Goal: Task Accomplishment & Management: Use online tool/utility

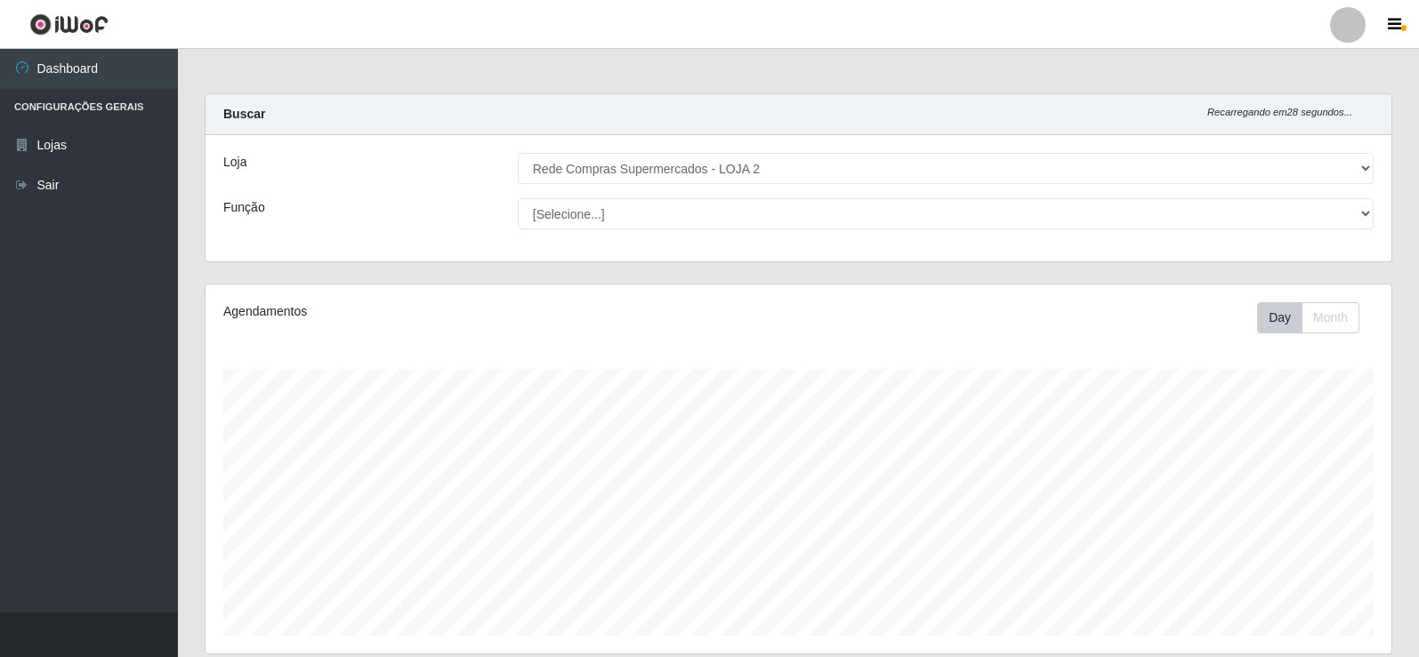
select select "161"
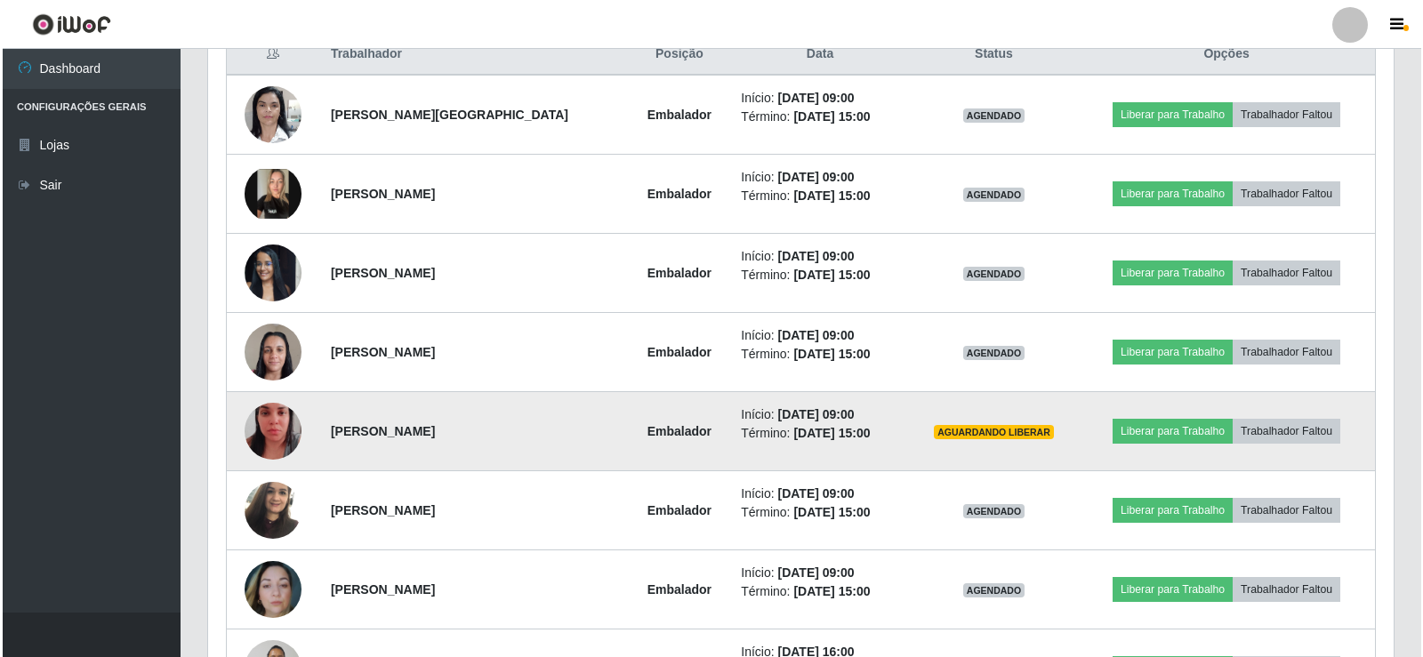
scroll to position [683, 0]
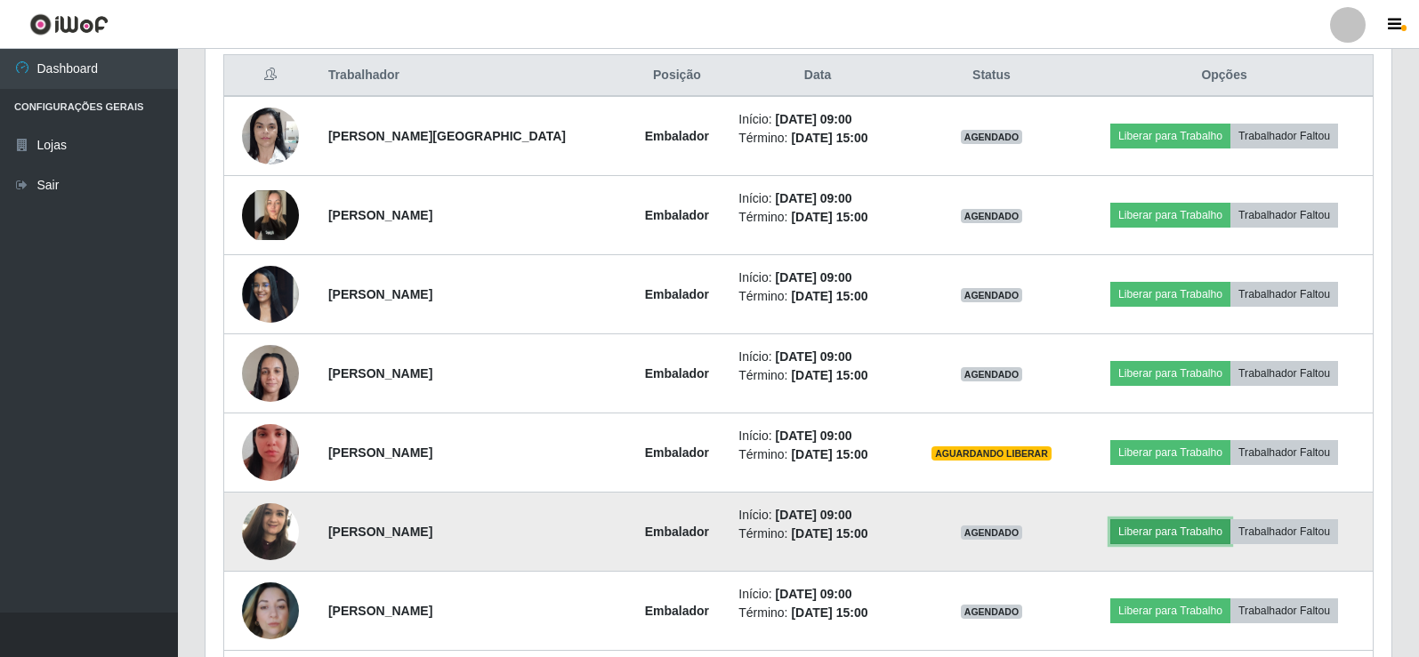
click at [1143, 531] on button "Liberar para Trabalho" at bounding box center [1170, 531] width 120 height 25
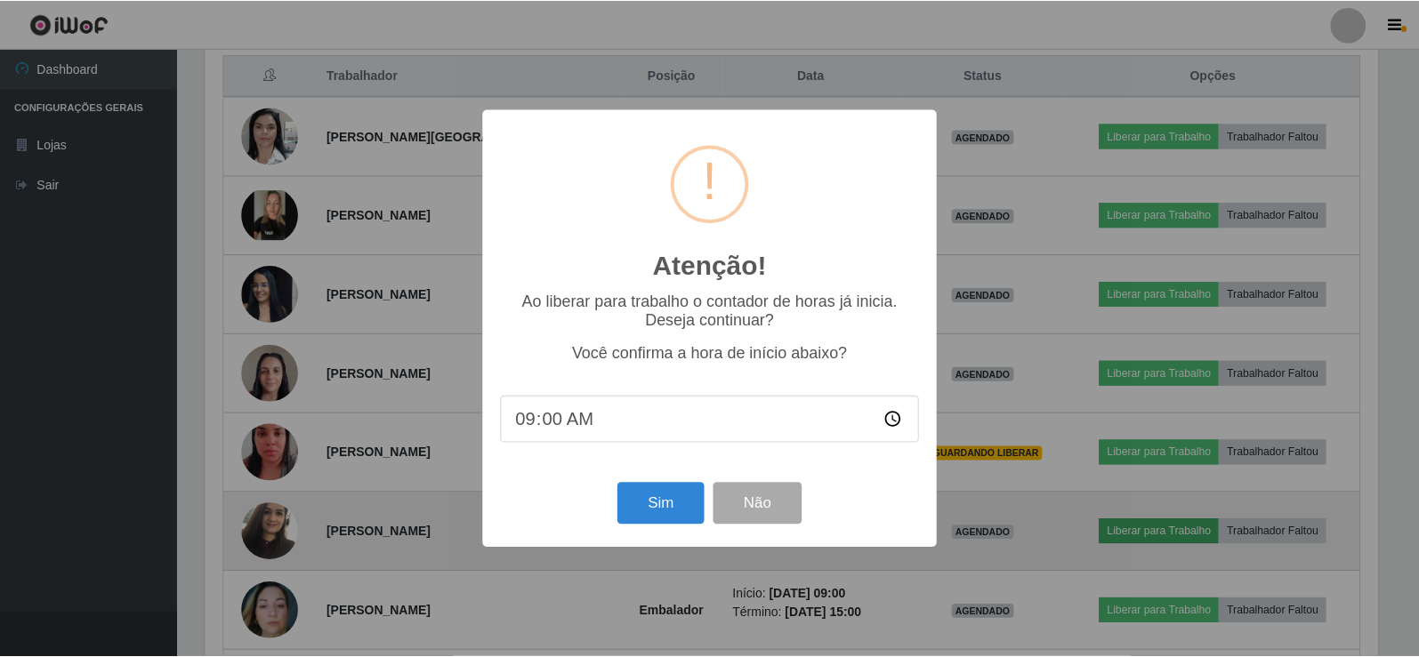
scroll to position [369, 1177]
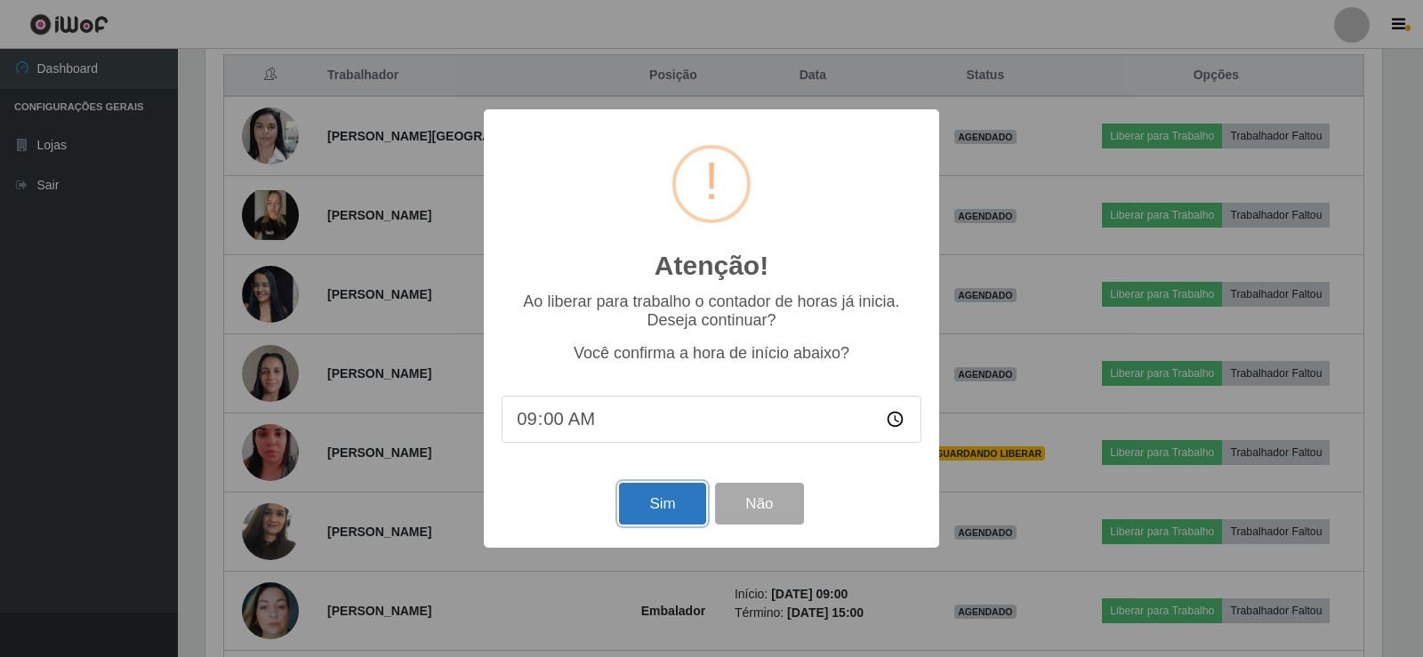
click at [671, 511] on button "Sim" at bounding box center [662, 504] width 86 height 42
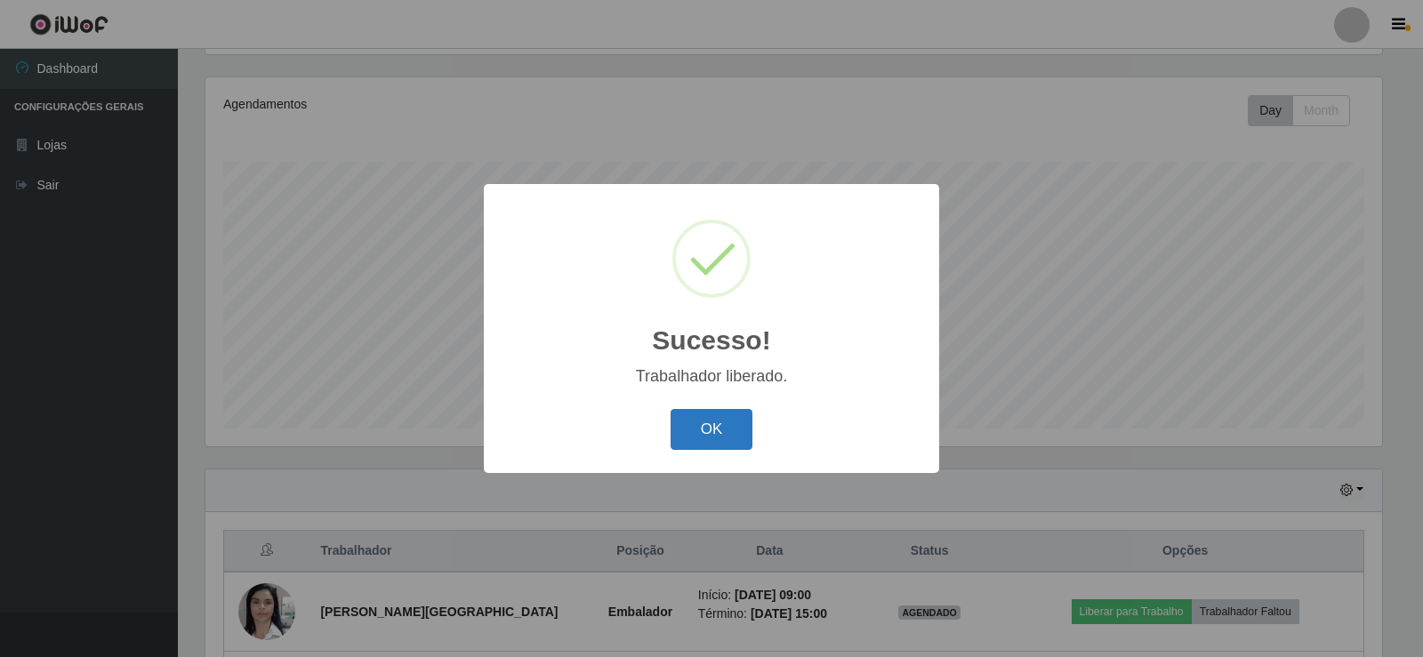
click at [736, 439] on button "OK" at bounding box center [712, 430] width 83 height 42
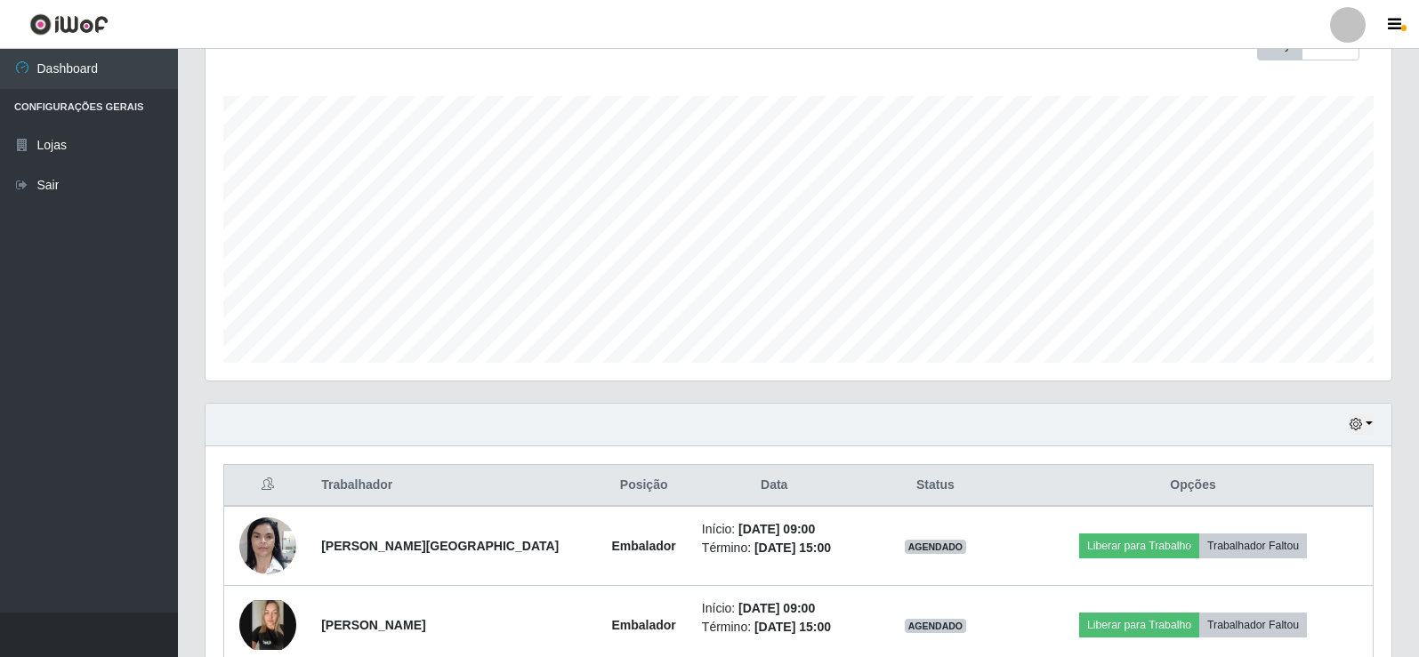
scroll to position [652, 0]
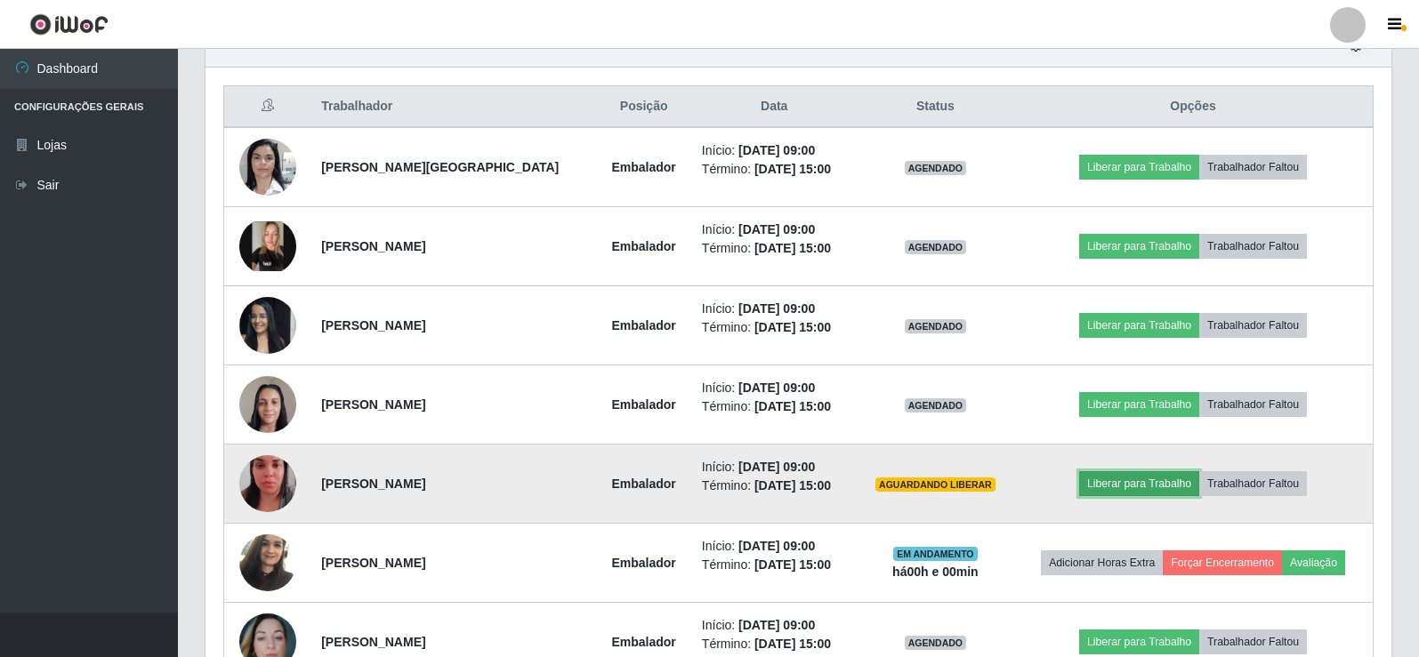
click at [1133, 477] on button "Liberar para Trabalho" at bounding box center [1139, 483] width 120 height 25
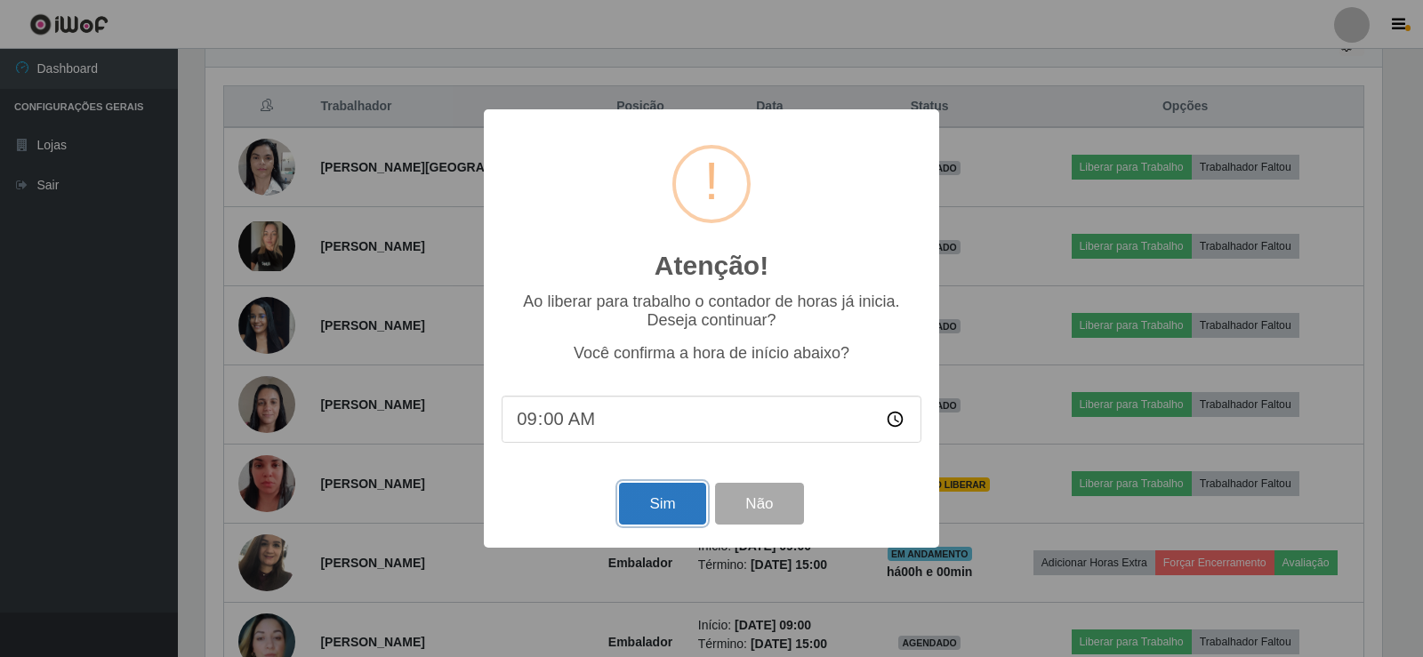
click at [679, 498] on button "Sim" at bounding box center [662, 504] width 86 height 42
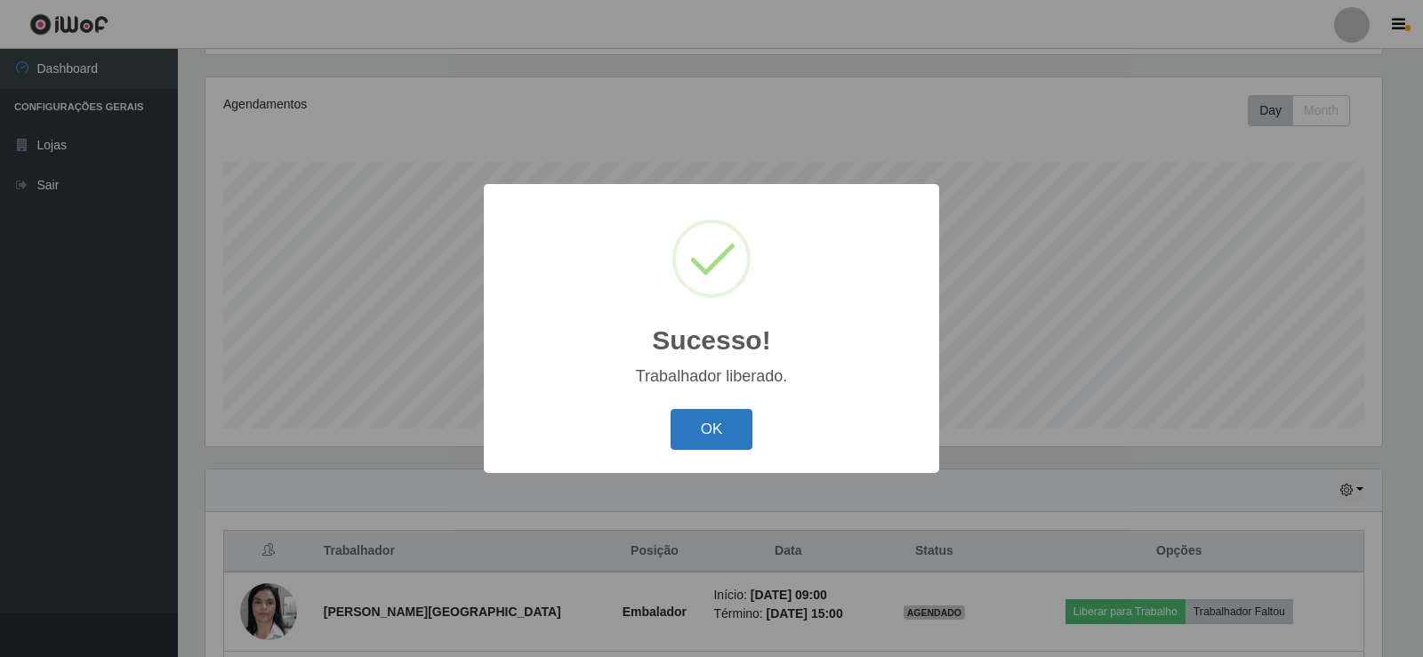
click at [711, 421] on button "OK" at bounding box center [712, 430] width 83 height 42
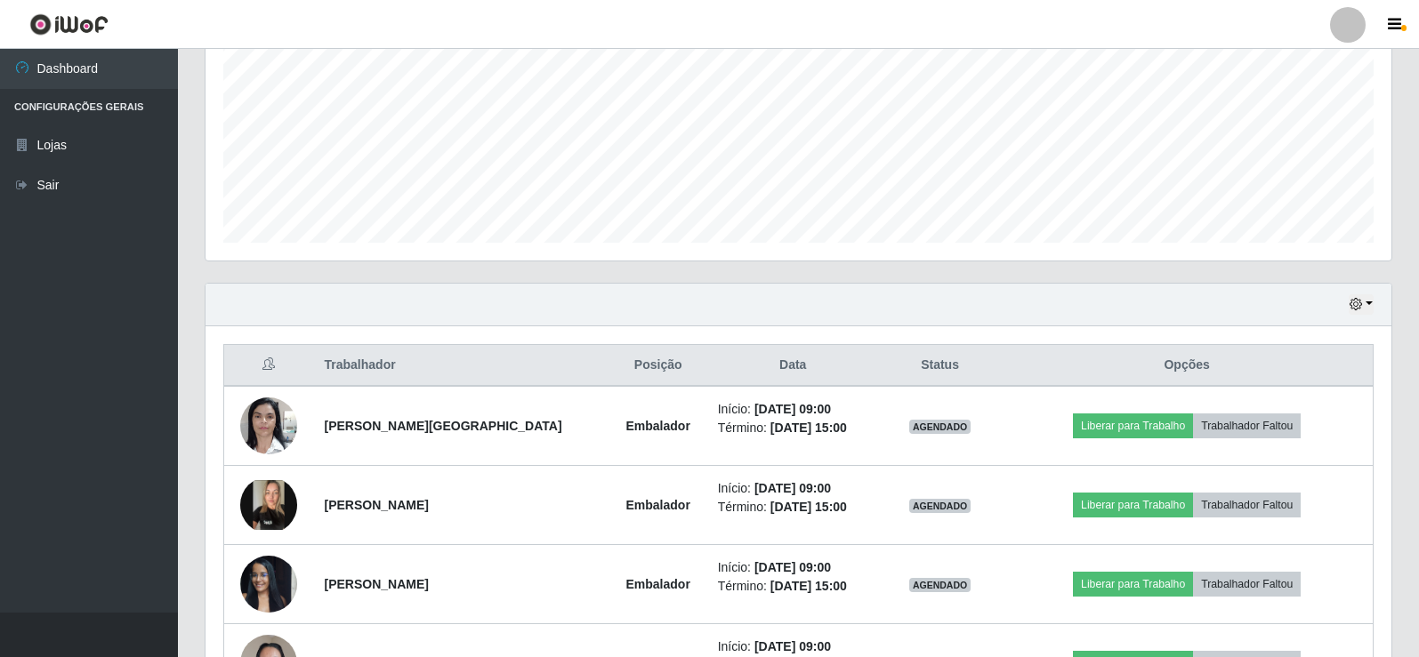
scroll to position [563, 0]
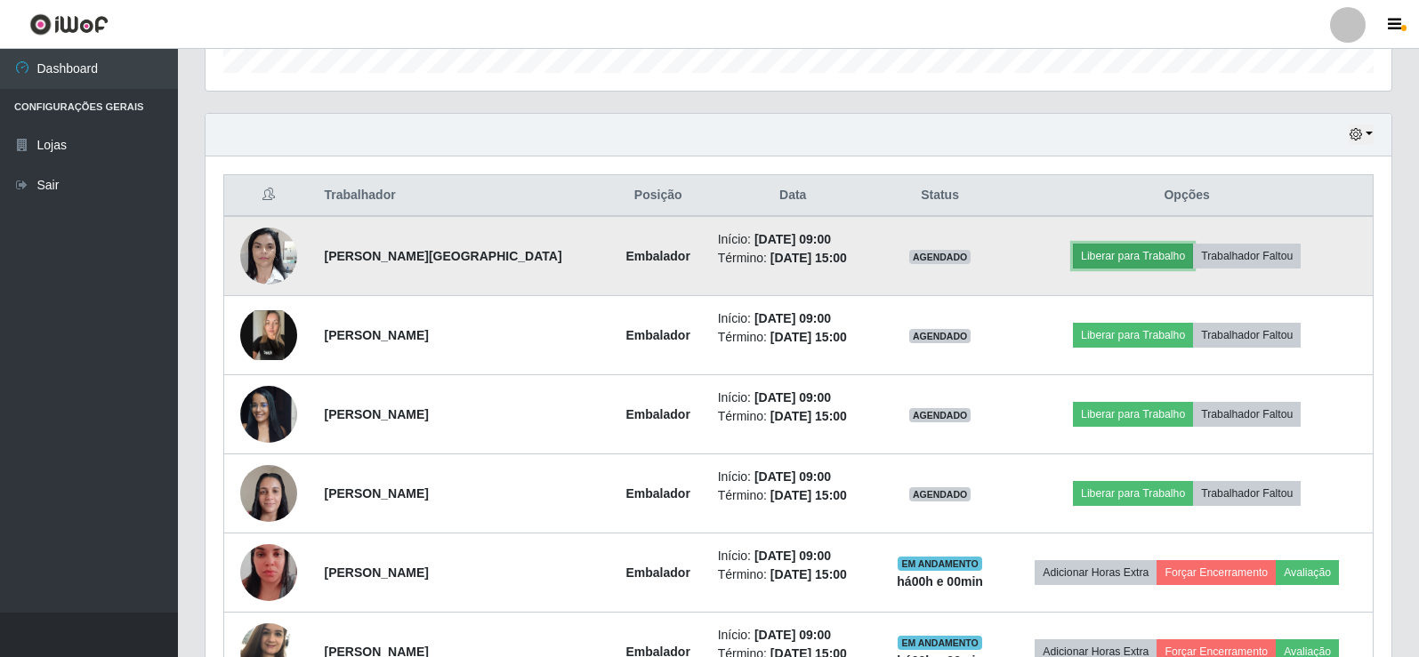
click at [1137, 265] on button "Liberar para Trabalho" at bounding box center [1133, 256] width 120 height 25
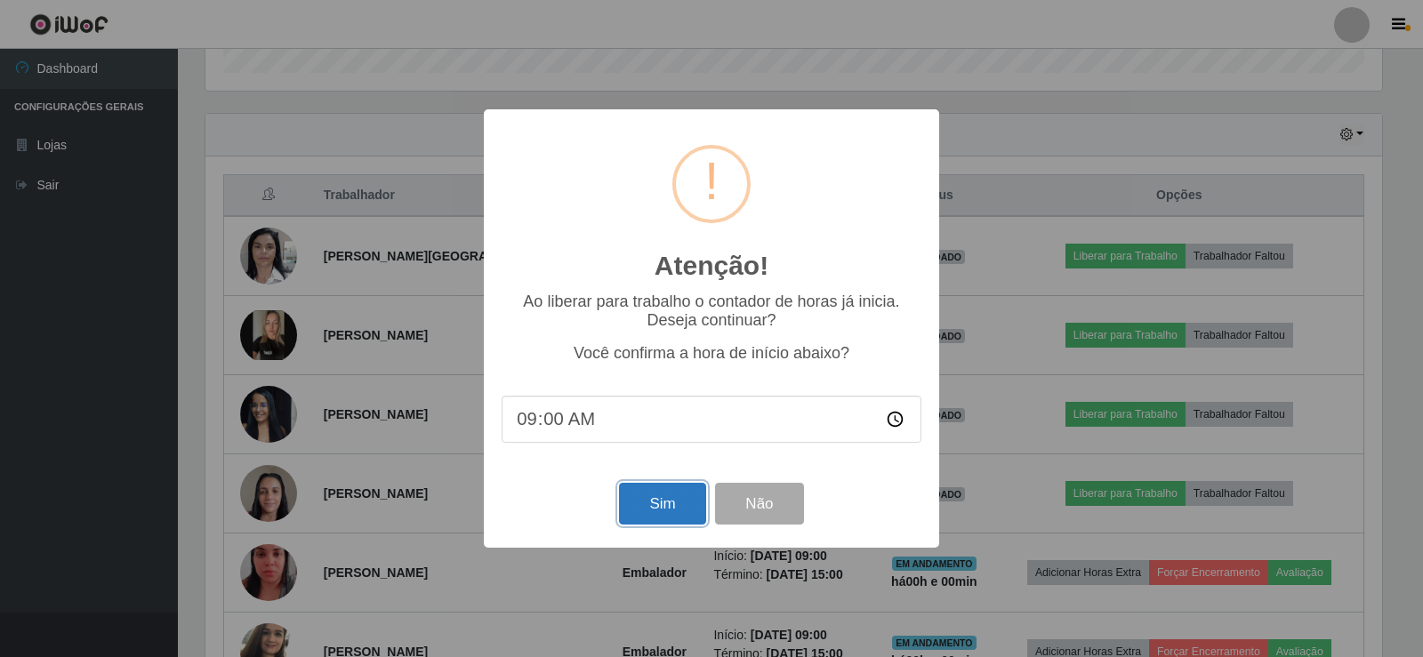
click at [653, 493] on button "Sim" at bounding box center [662, 504] width 86 height 42
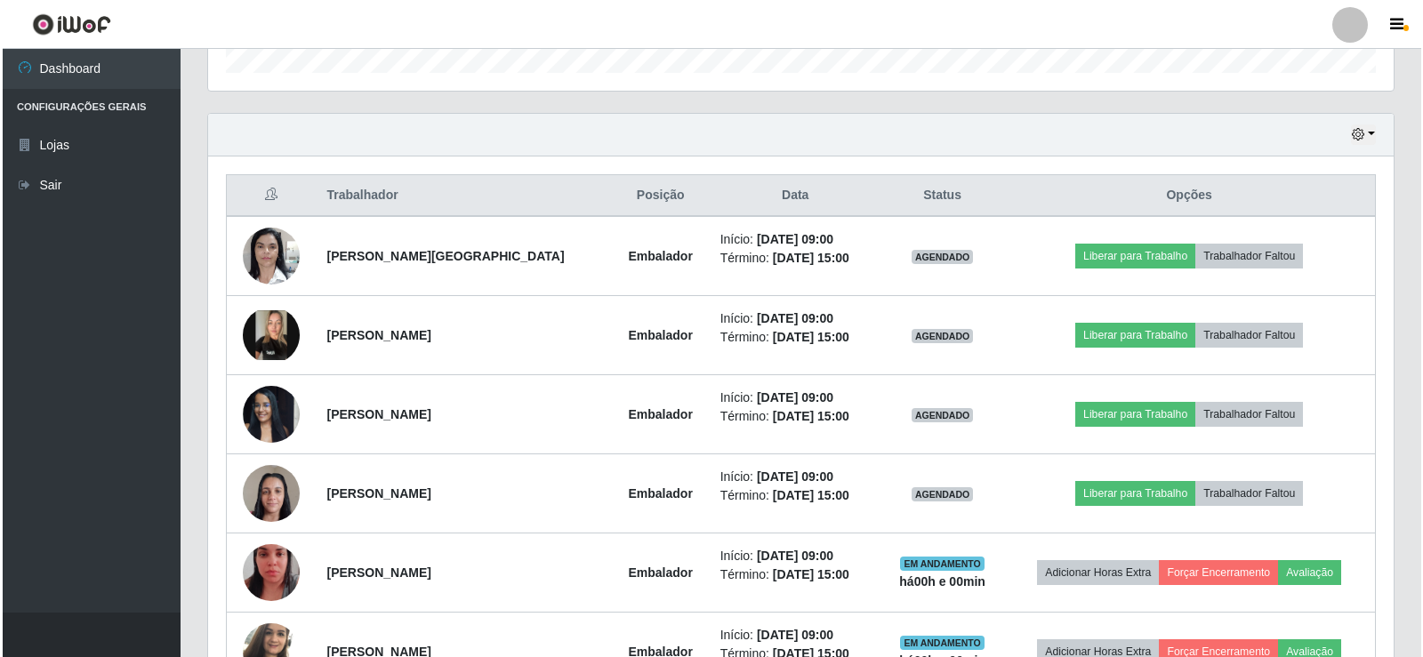
scroll to position [0, 0]
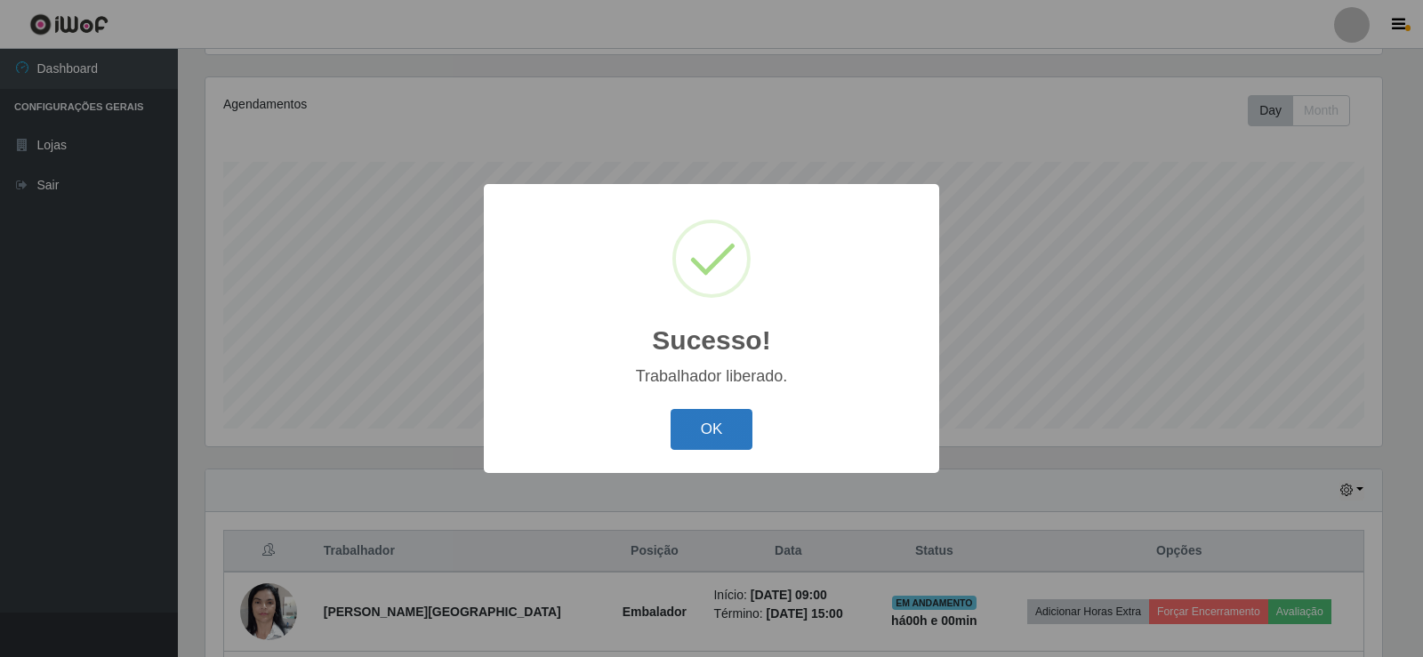
click at [736, 423] on button "OK" at bounding box center [712, 430] width 83 height 42
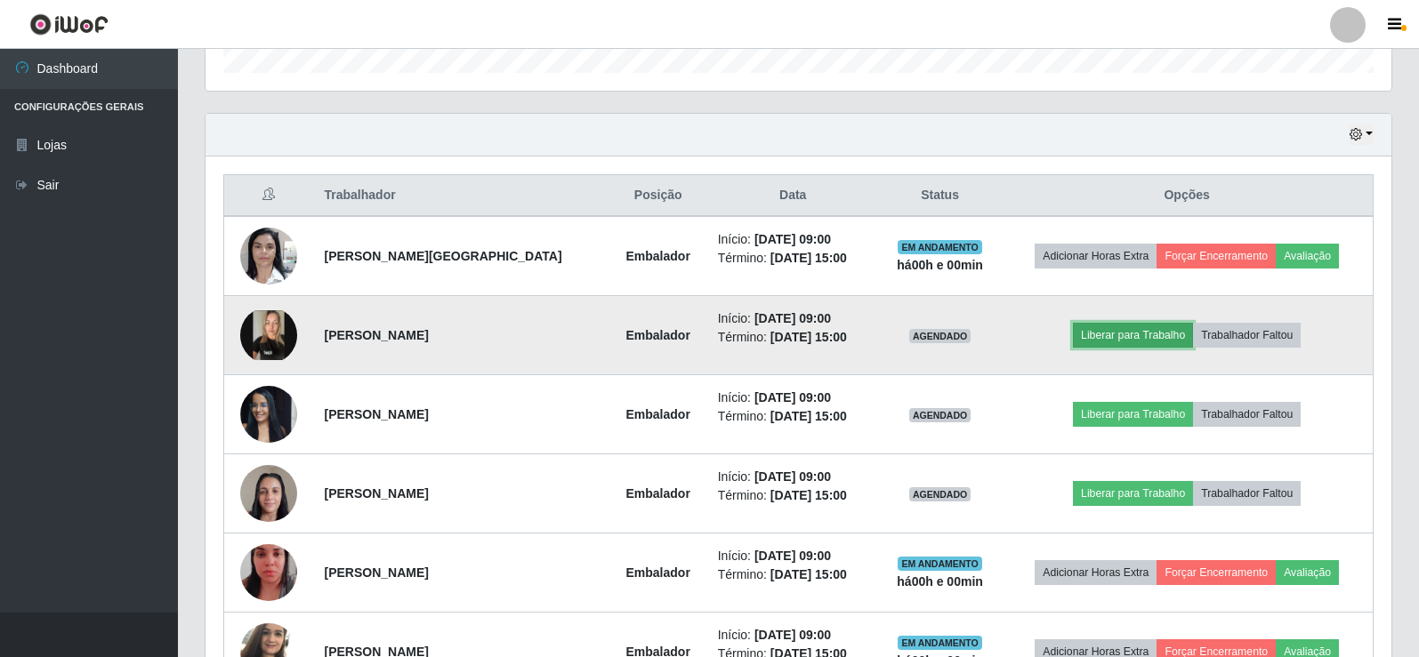
click at [1091, 331] on button "Liberar para Trabalho" at bounding box center [1133, 335] width 120 height 25
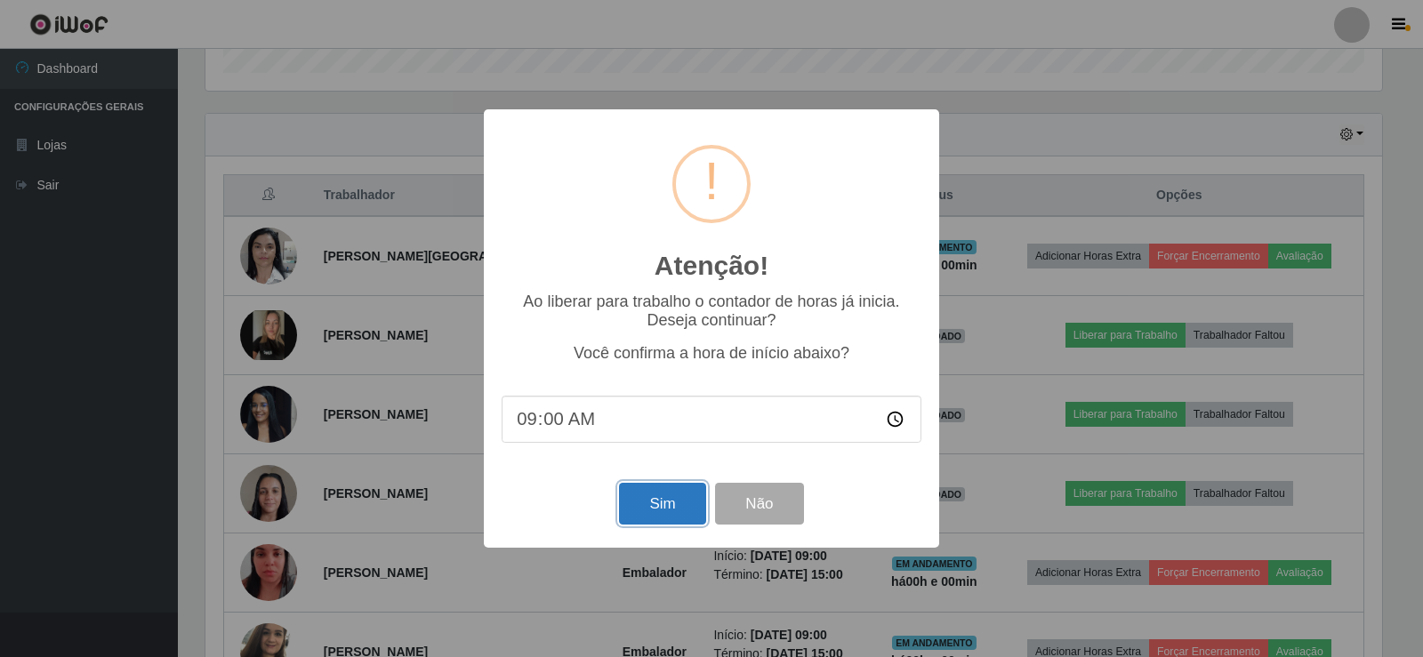
click at [663, 523] on button "Sim" at bounding box center [662, 504] width 86 height 42
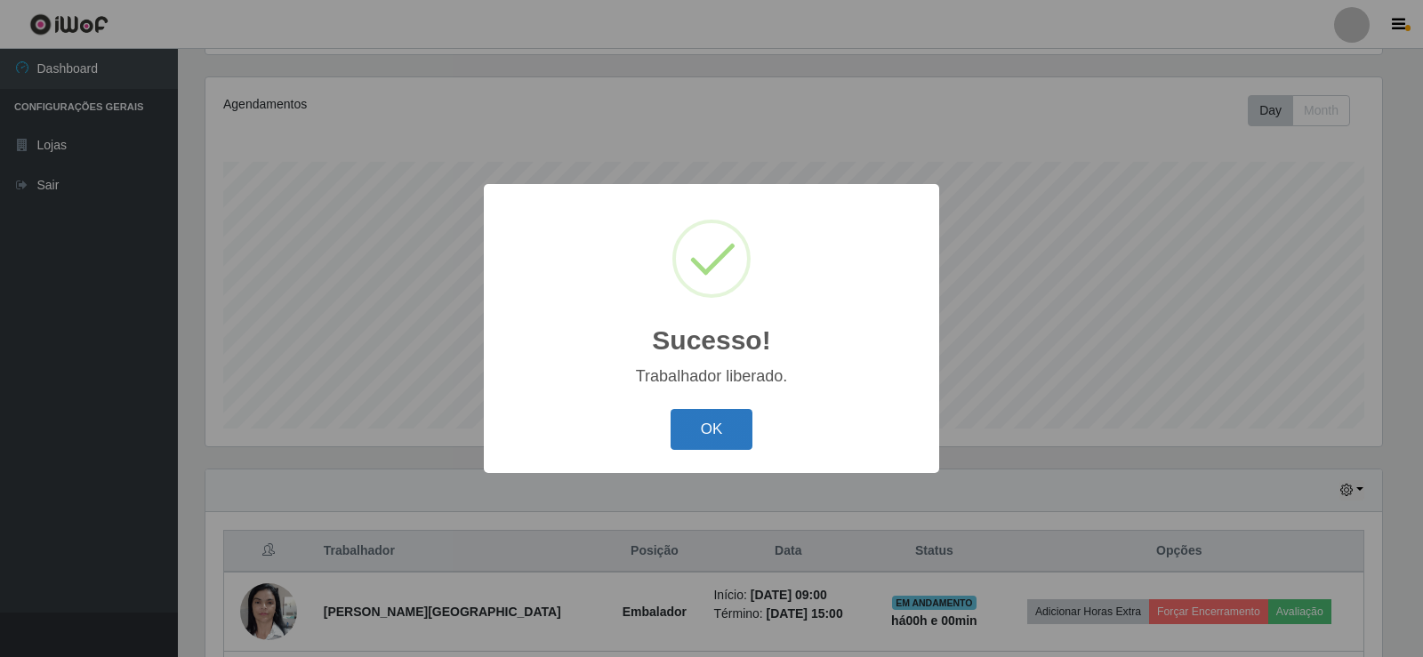
click at [700, 438] on button "OK" at bounding box center [712, 430] width 83 height 42
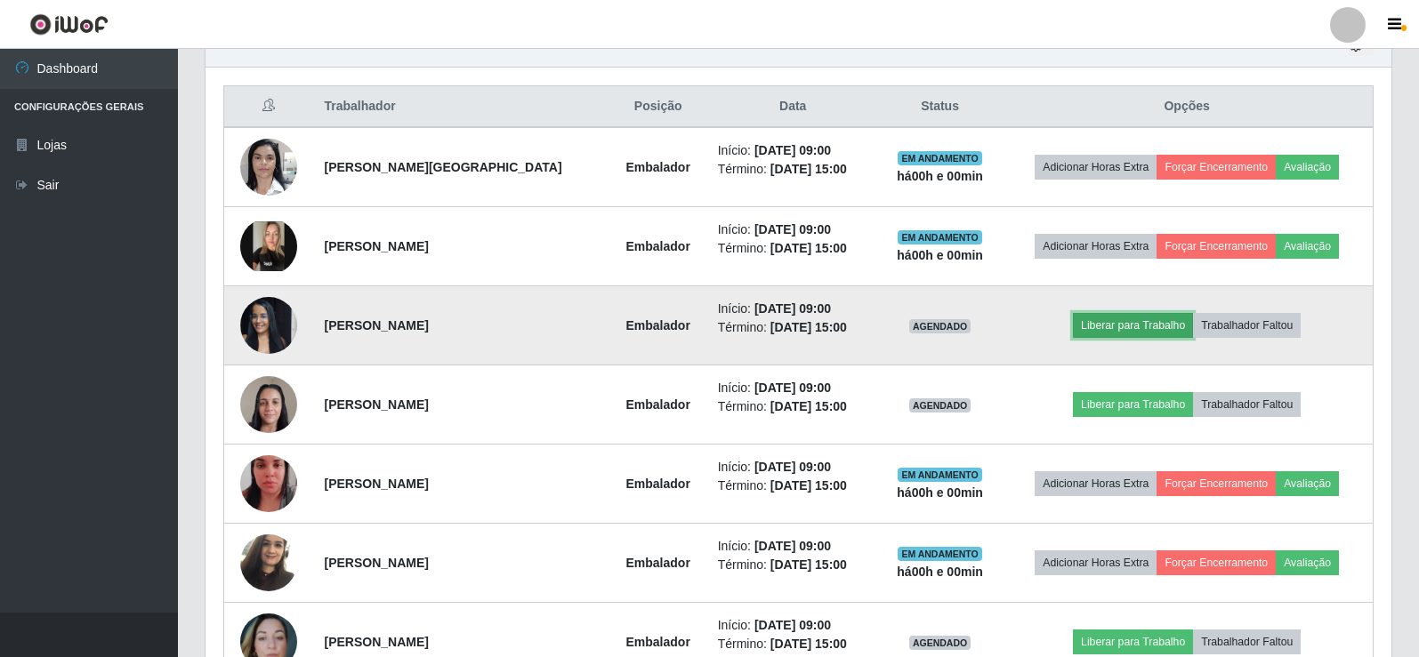
click at [1152, 336] on button "Liberar para Trabalho" at bounding box center [1133, 325] width 120 height 25
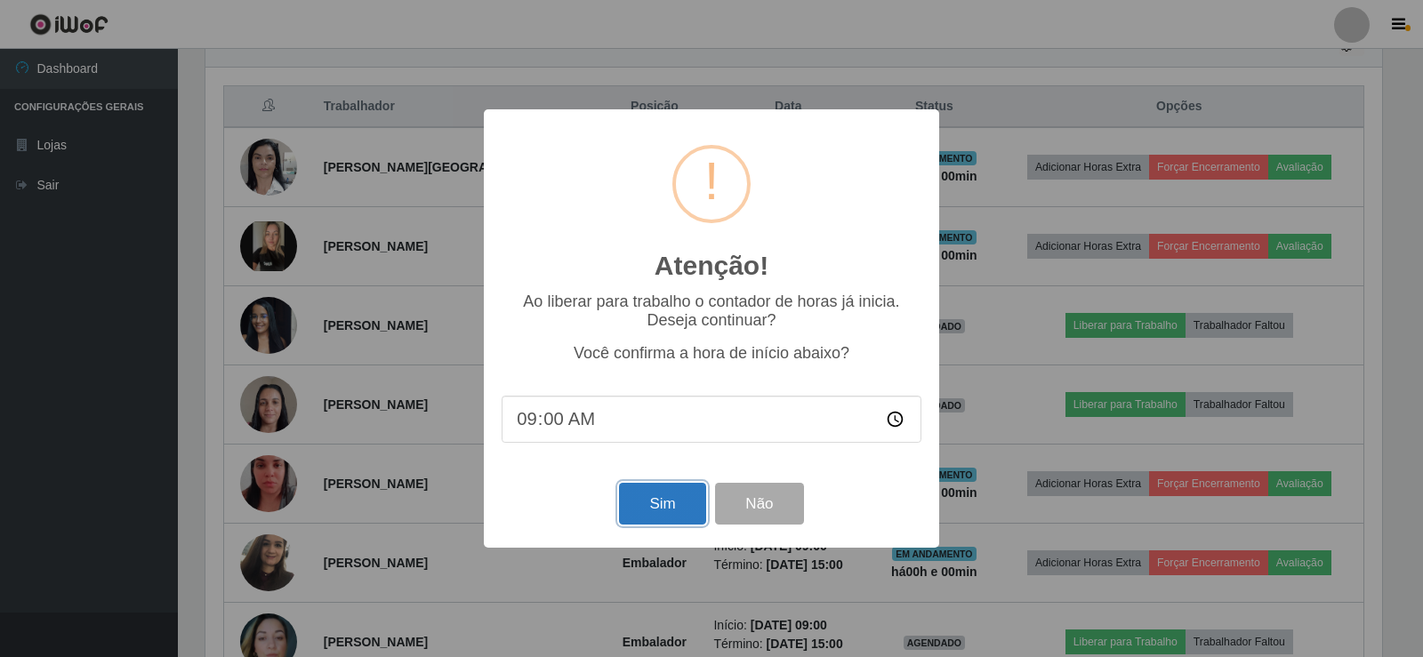
click at [649, 507] on button "Sim" at bounding box center [662, 504] width 86 height 42
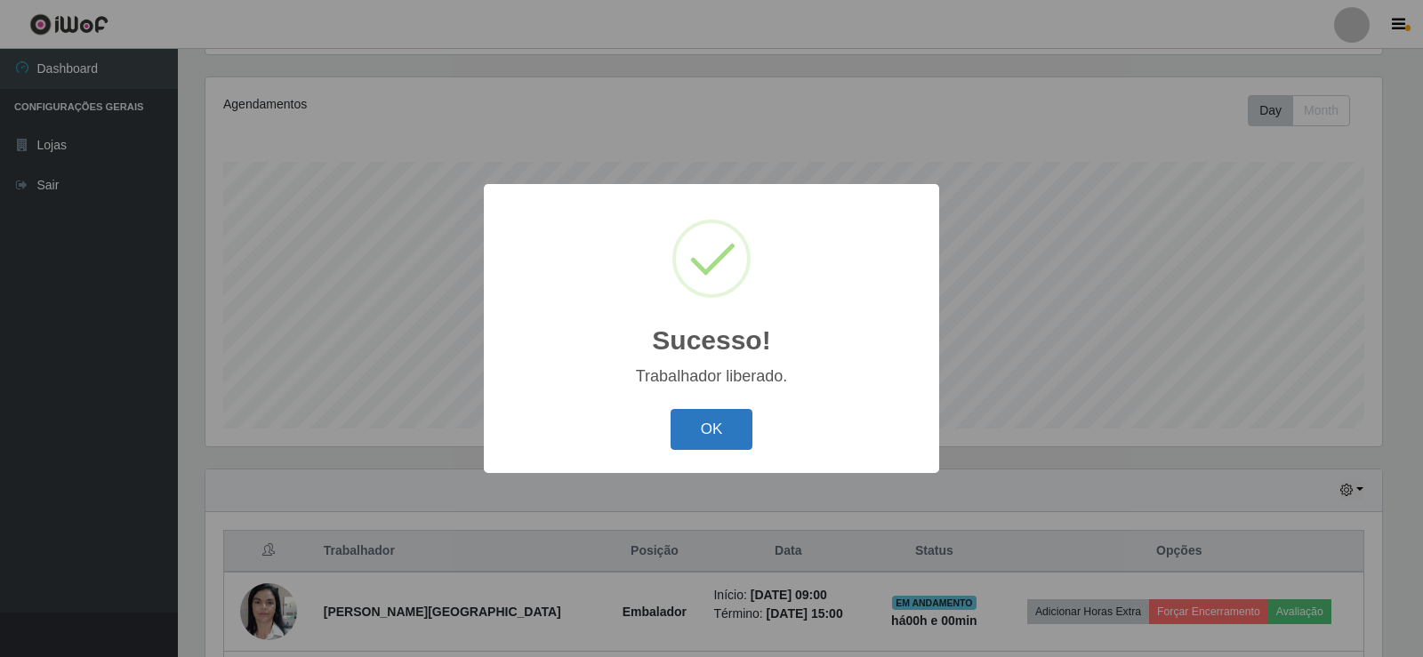
click at [699, 437] on button "OK" at bounding box center [712, 430] width 83 height 42
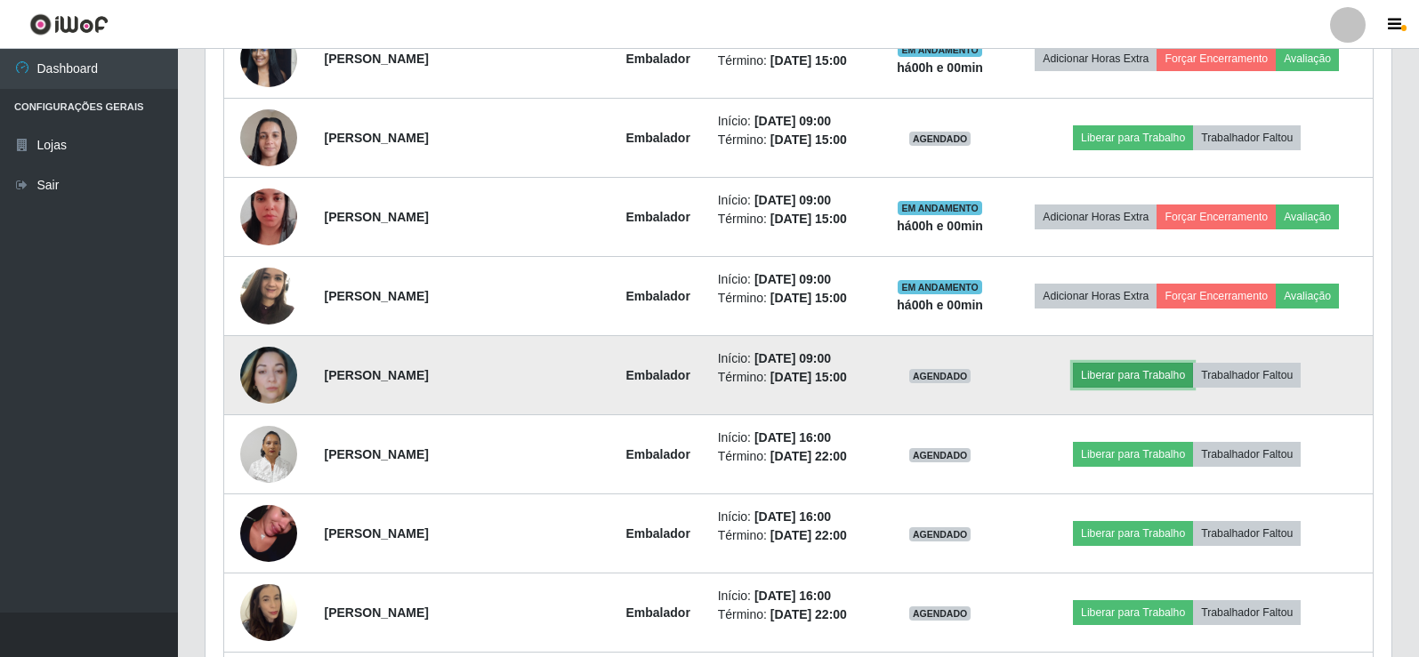
click at [1132, 380] on button "Liberar para Trabalho" at bounding box center [1133, 375] width 120 height 25
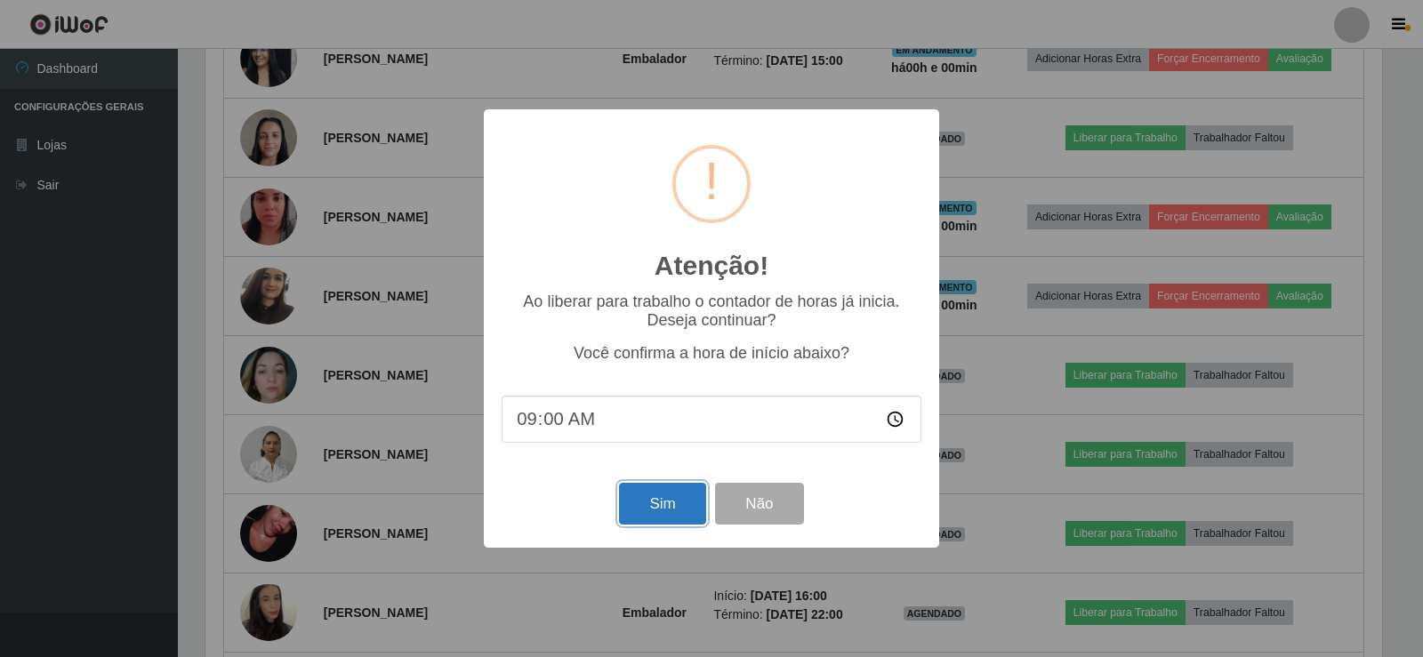
click at [668, 500] on button "Sim" at bounding box center [662, 504] width 86 height 42
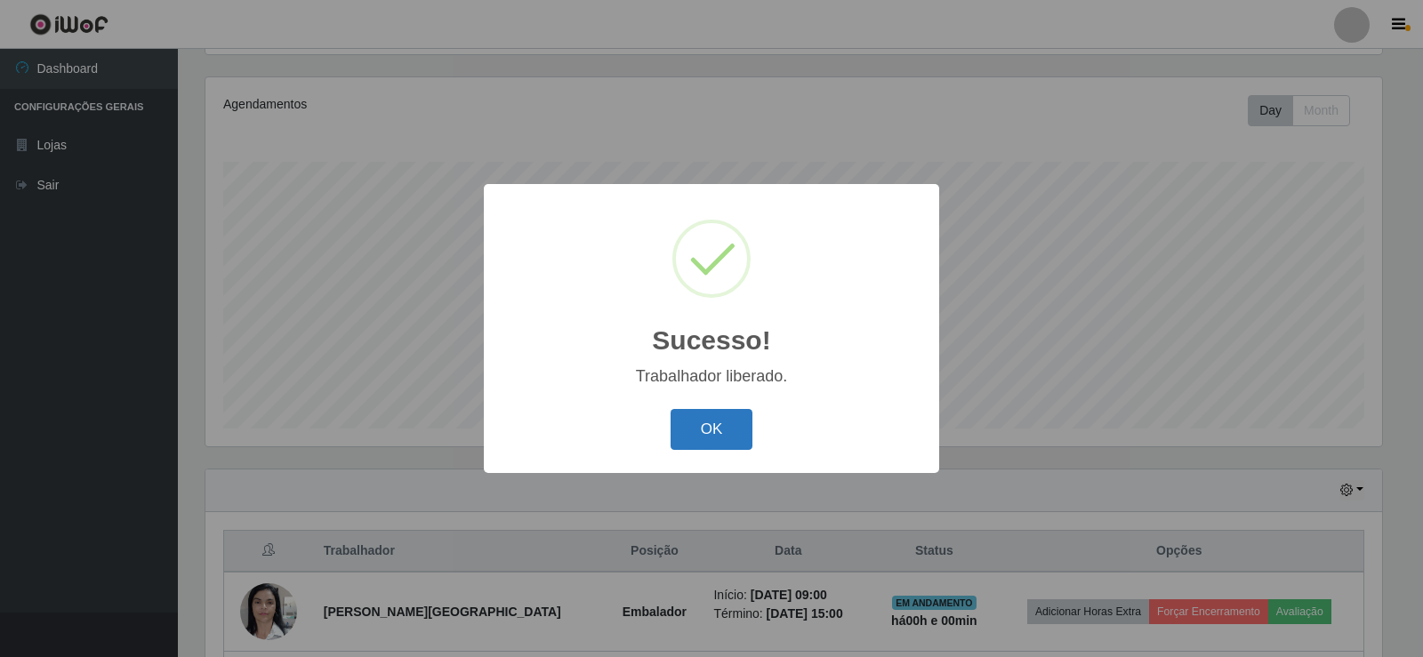
click at [734, 422] on button "OK" at bounding box center [712, 430] width 83 height 42
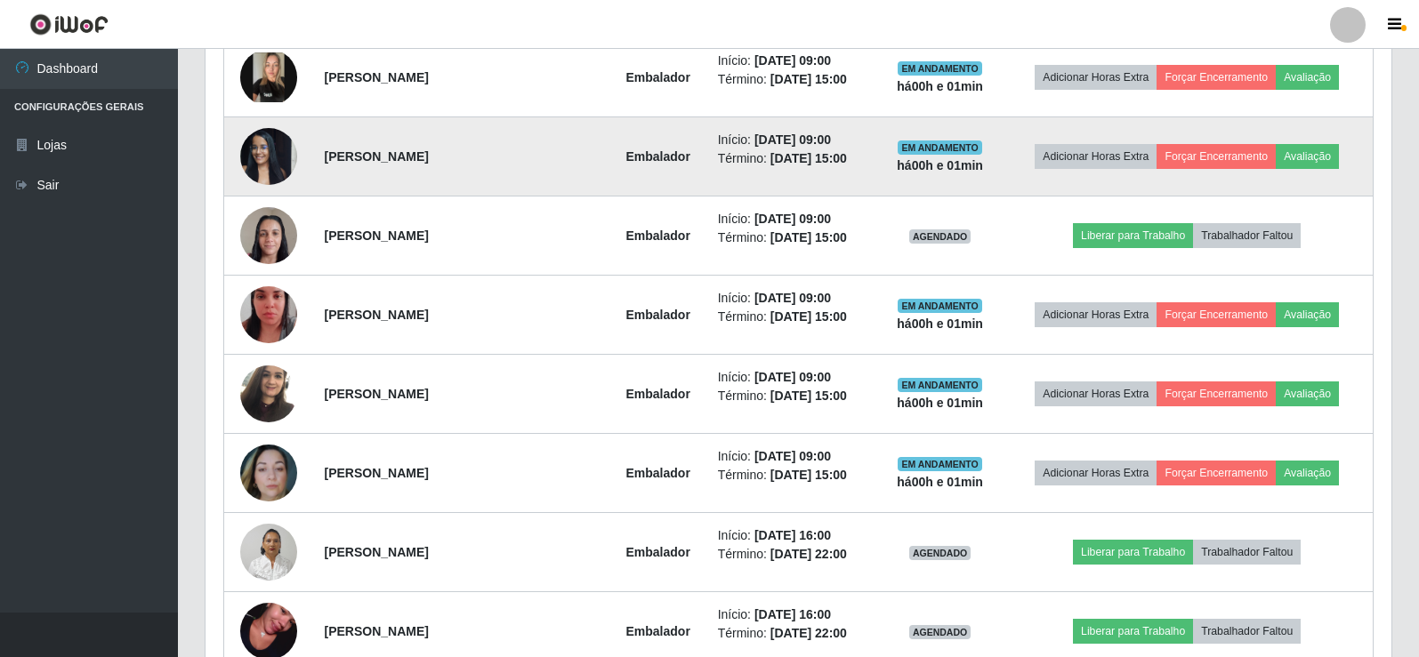
scroll to position [830, 0]
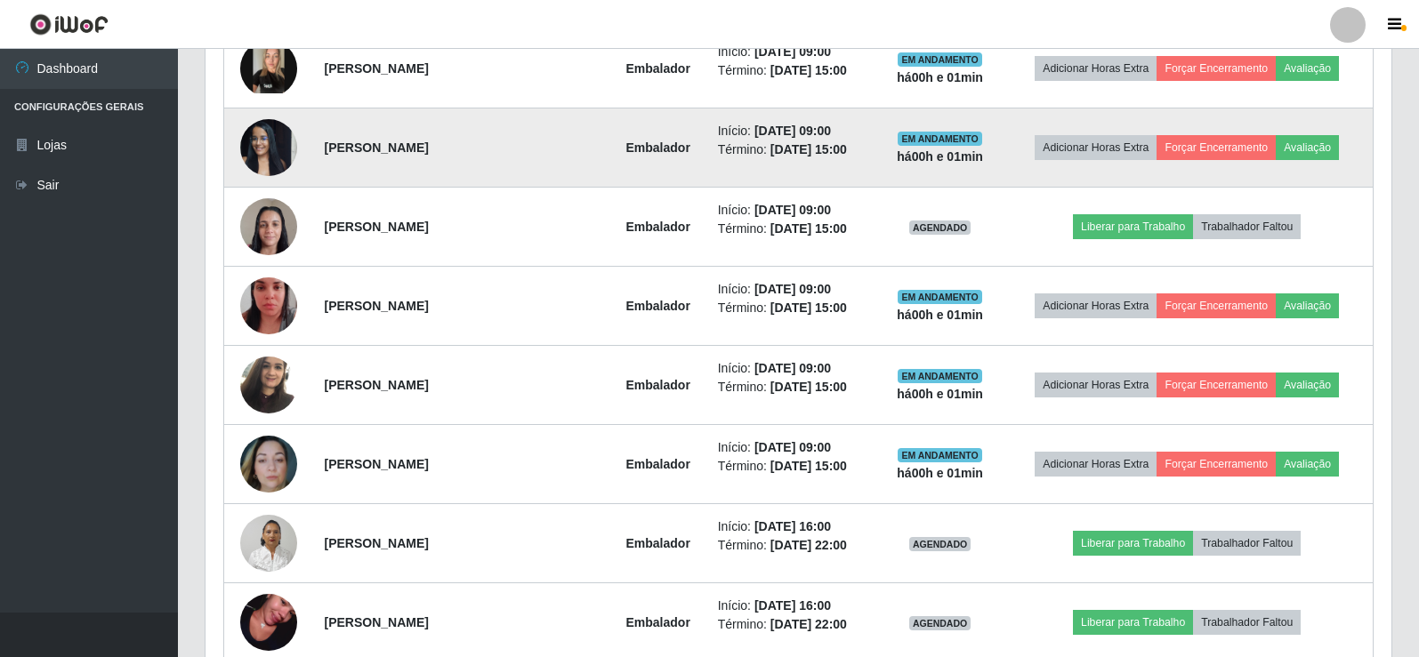
click at [277, 146] on img at bounding box center [268, 147] width 57 height 76
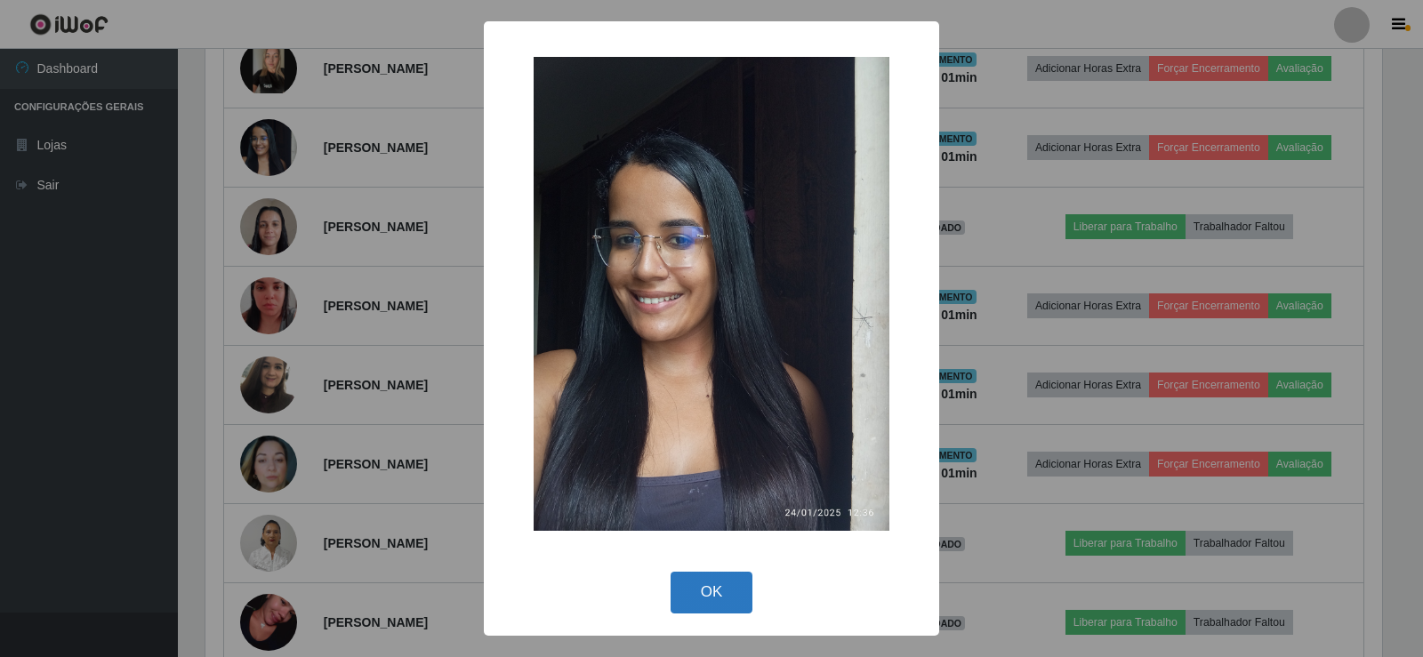
click at [730, 601] on button "OK" at bounding box center [712, 593] width 83 height 42
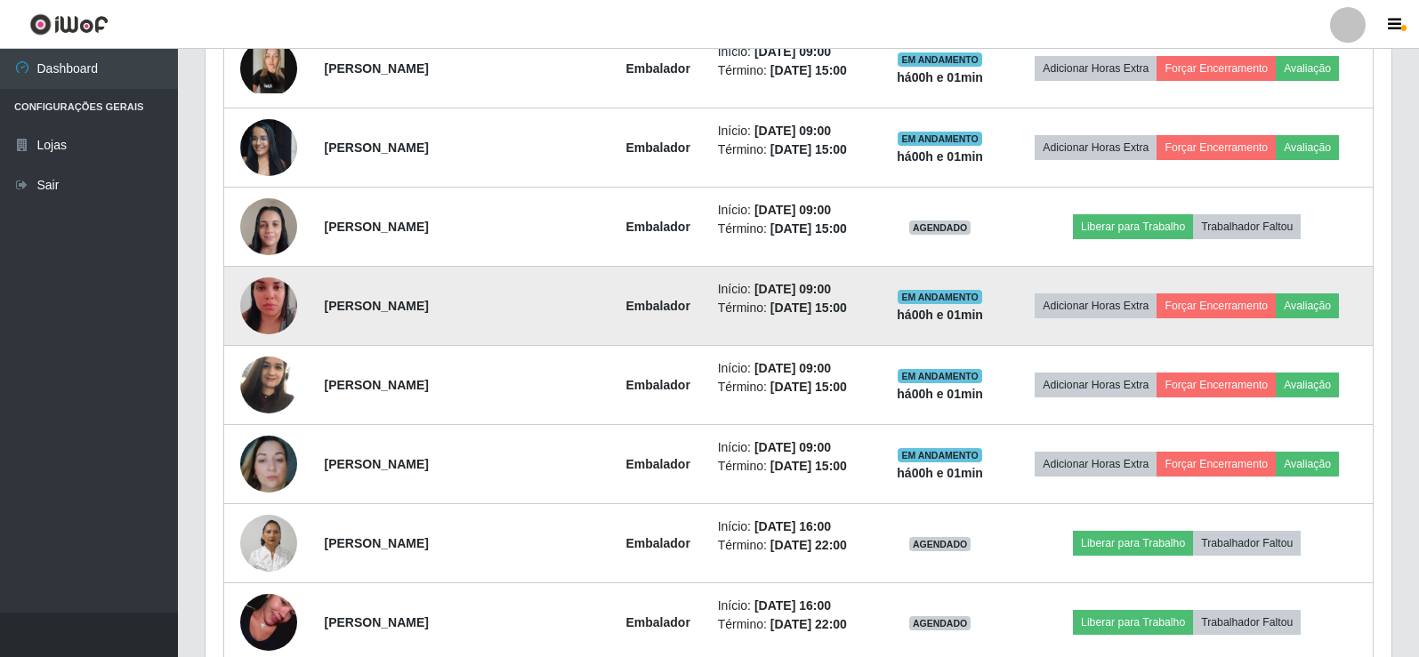
scroll to position [369, 1186]
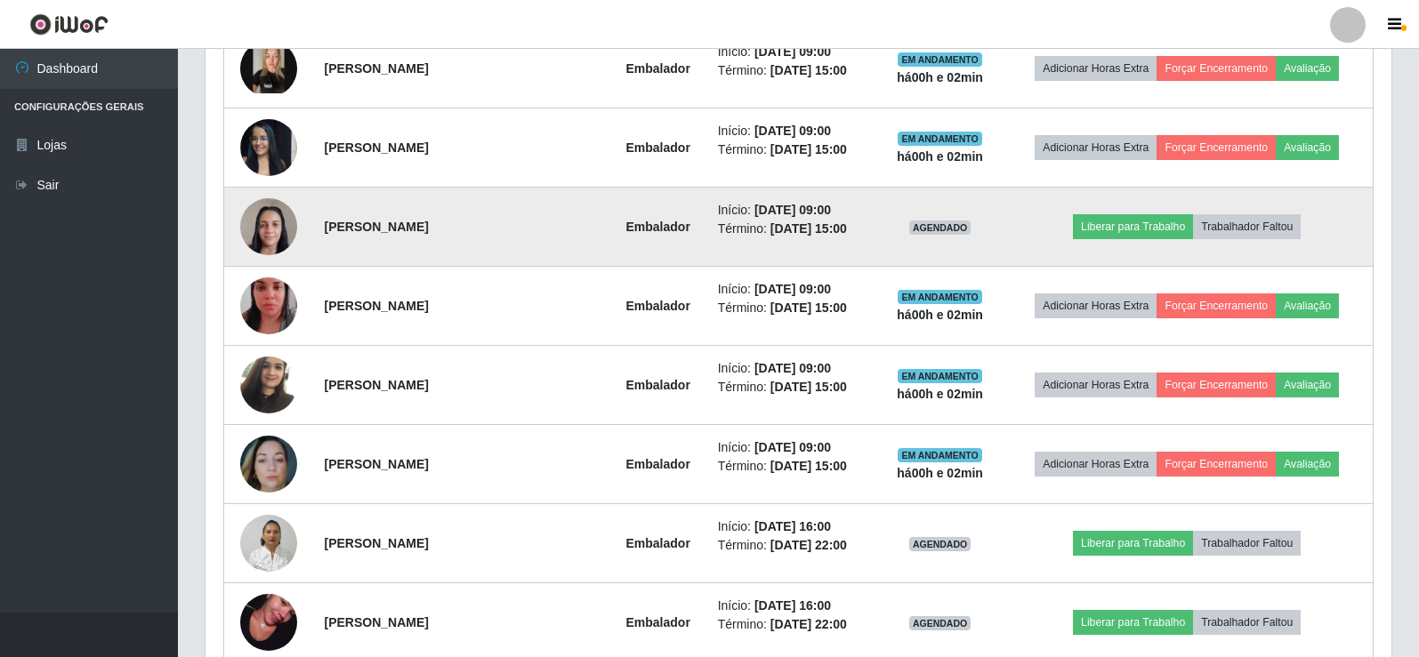
click at [262, 229] on img at bounding box center [268, 227] width 57 height 76
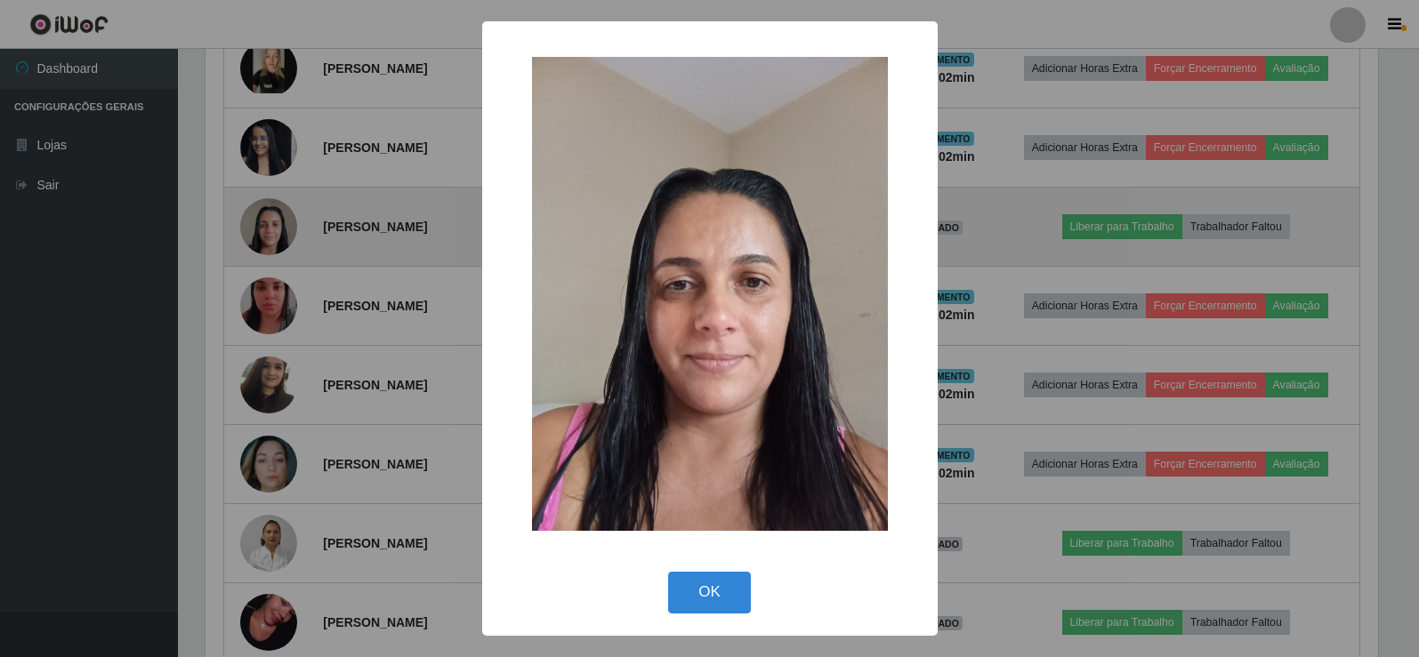
scroll to position [369, 1177]
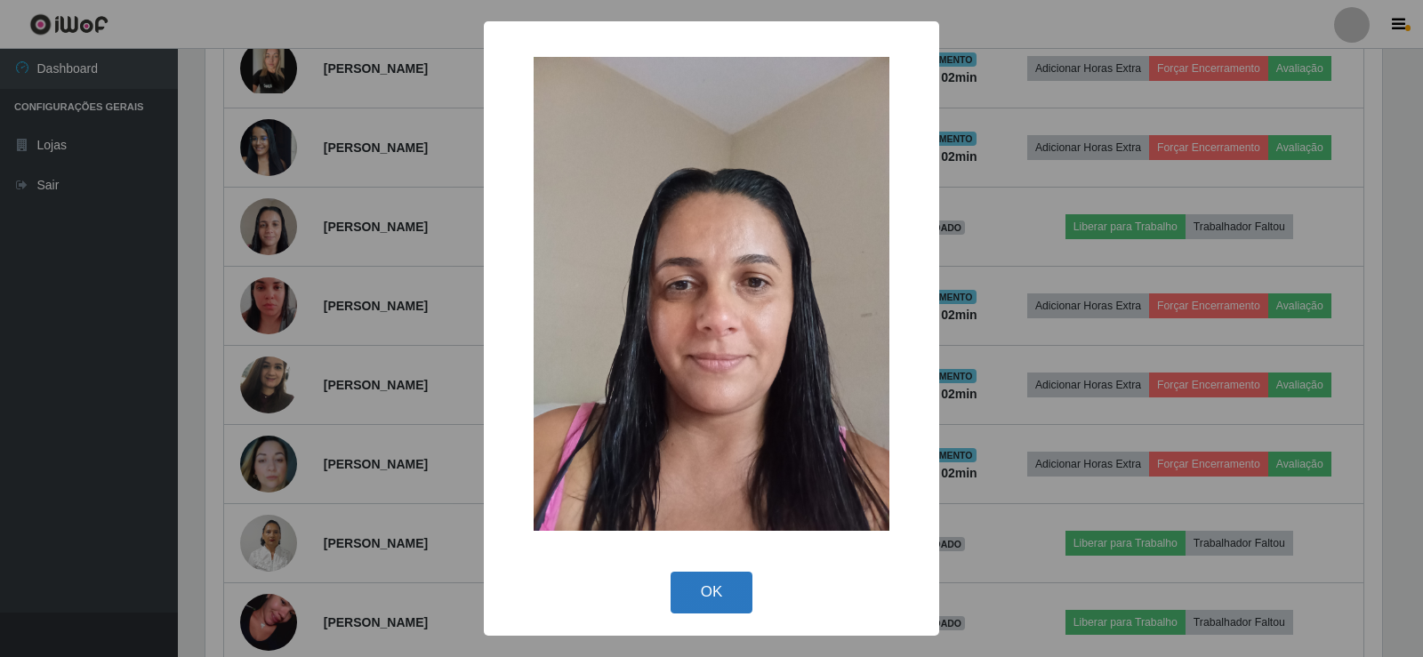
click at [720, 591] on button "OK" at bounding box center [712, 593] width 83 height 42
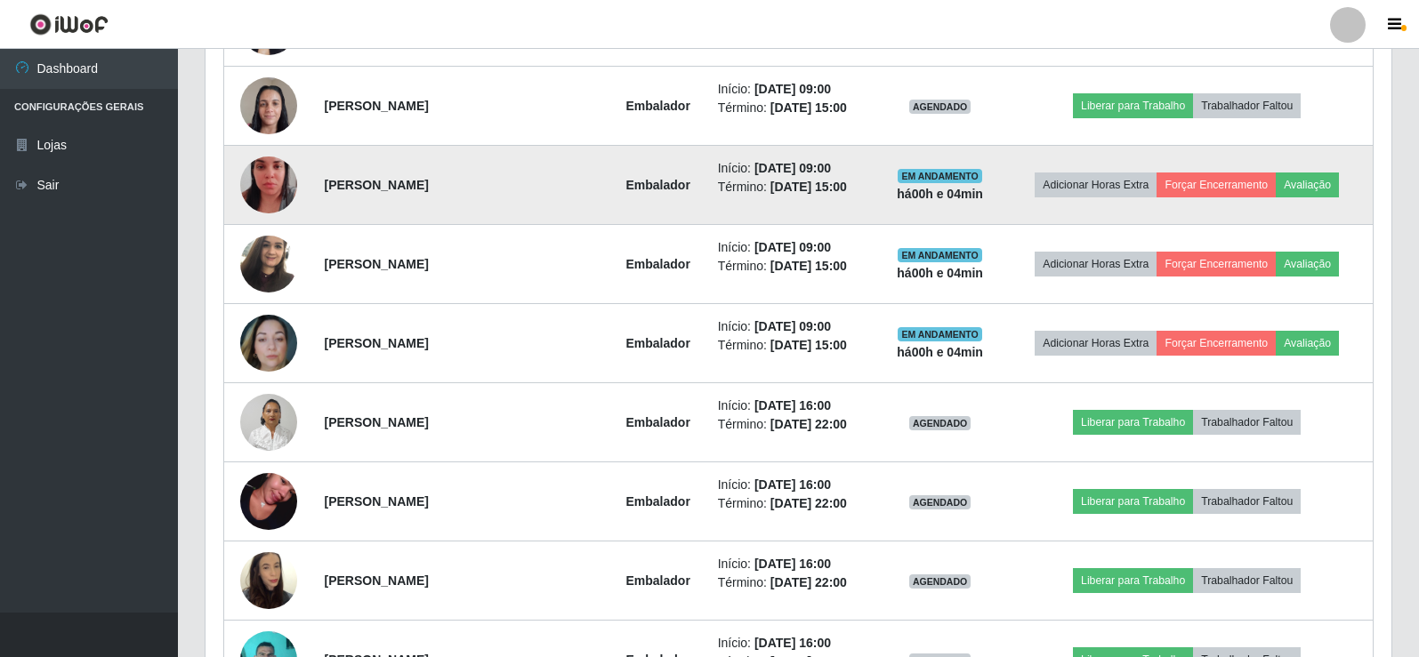
scroll to position [919, 0]
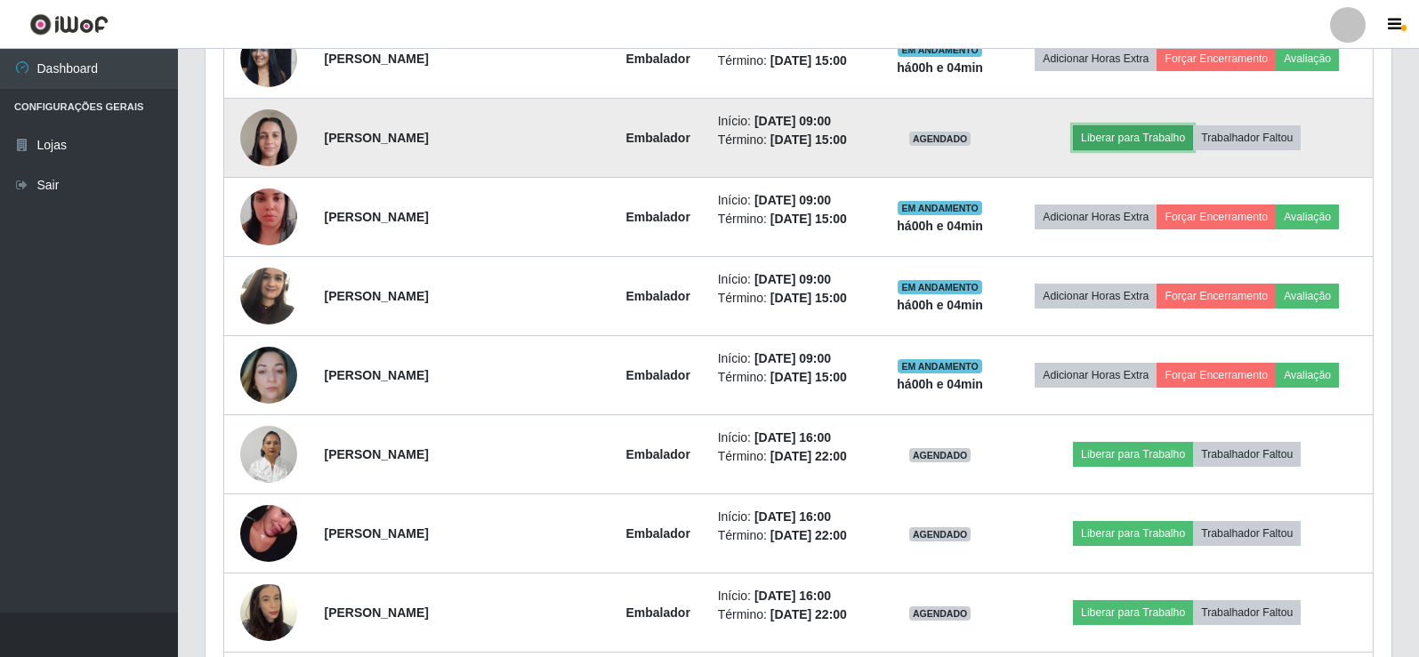
click at [1086, 139] on button "Liberar para Trabalho" at bounding box center [1133, 137] width 120 height 25
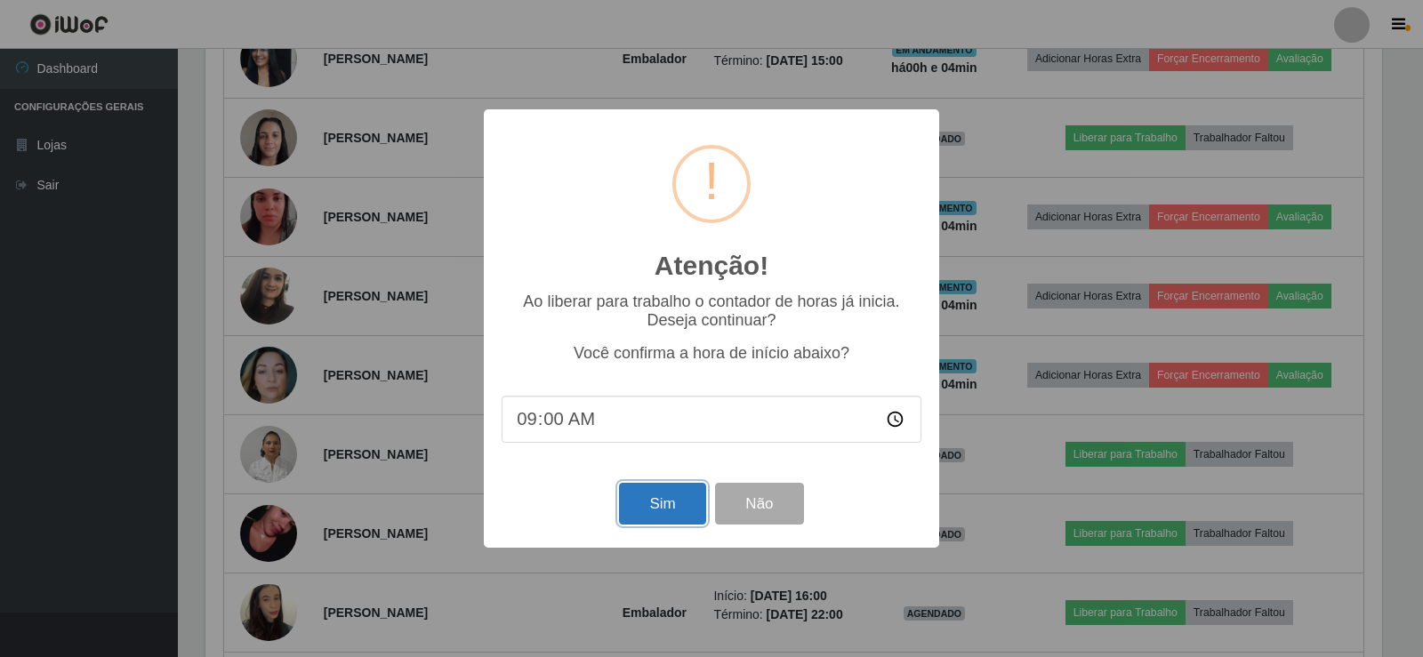
click at [673, 500] on button "Sim" at bounding box center [662, 504] width 86 height 42
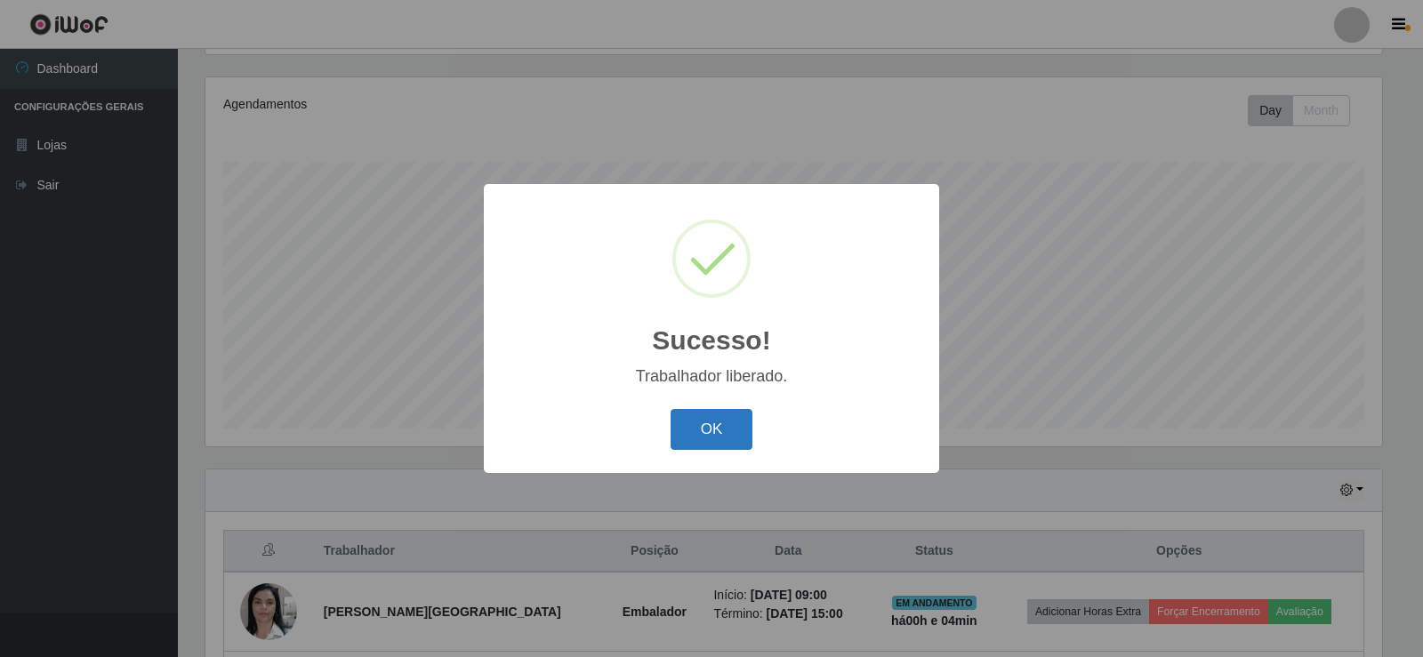
click at [693, 432] on button "OK" at bounding box center [712, 430] width 83 height 42
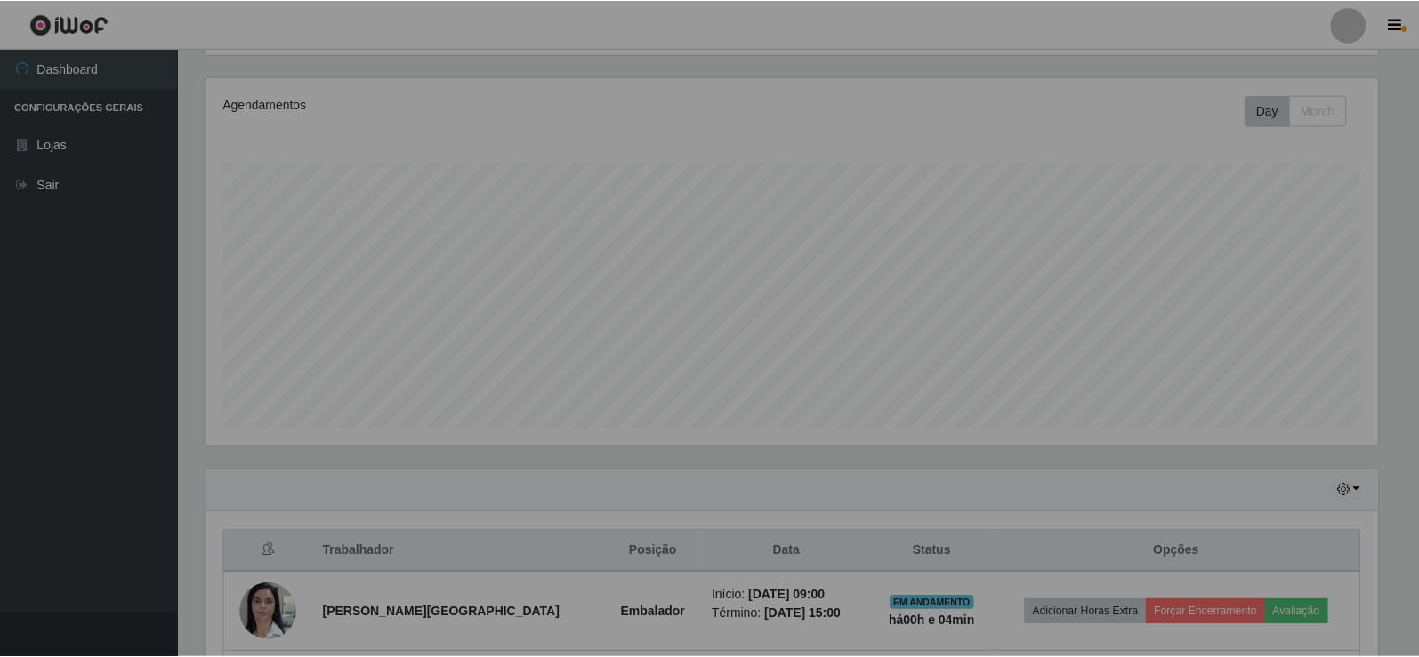
scroll to position [369, 1186]
